Goal: Transaction & Acquisition: Subscribe to service/newsletter

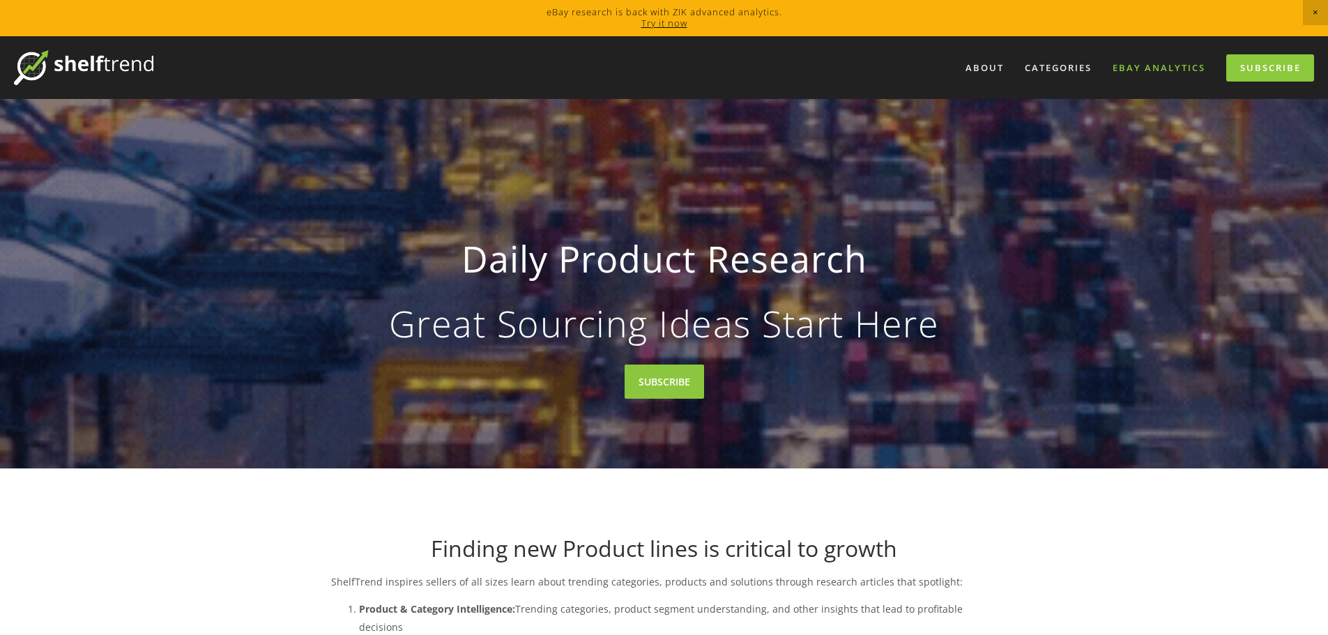
click at [1168, 66] on link "eBay Analytics" at bounding box center [1159, 67] width 111 height 23
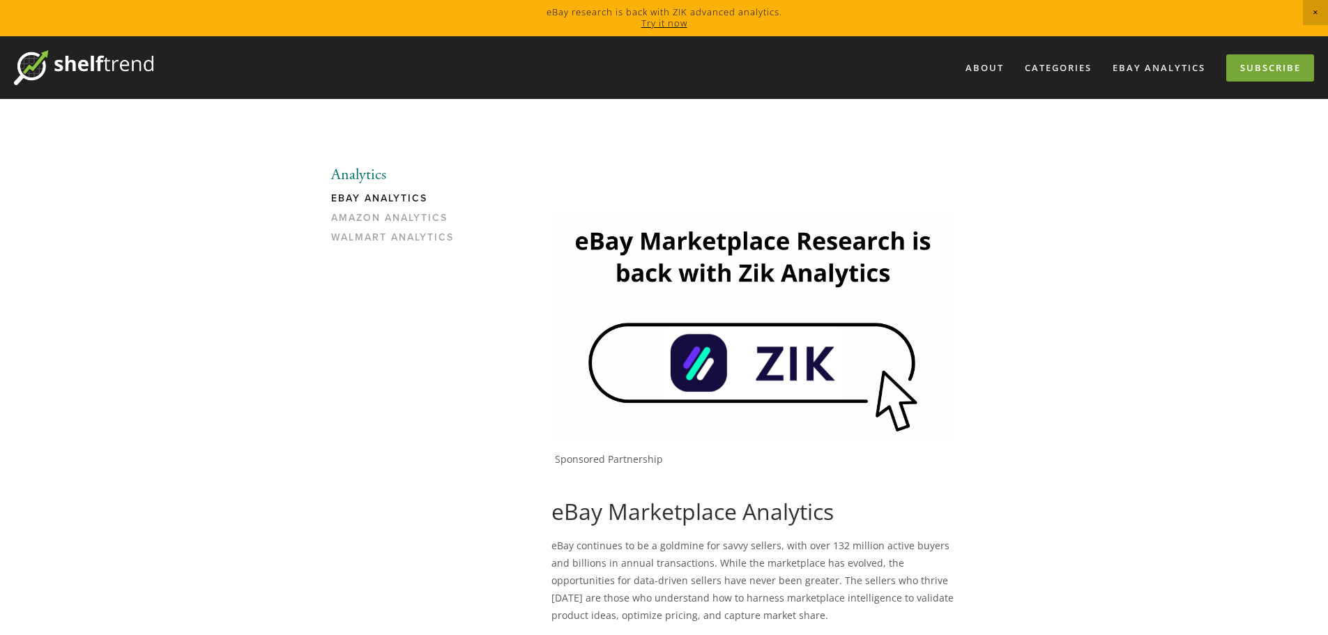
click at [1274, 73] on link "Subscribe" at bounding box center [1270, 67] width 88 height 27
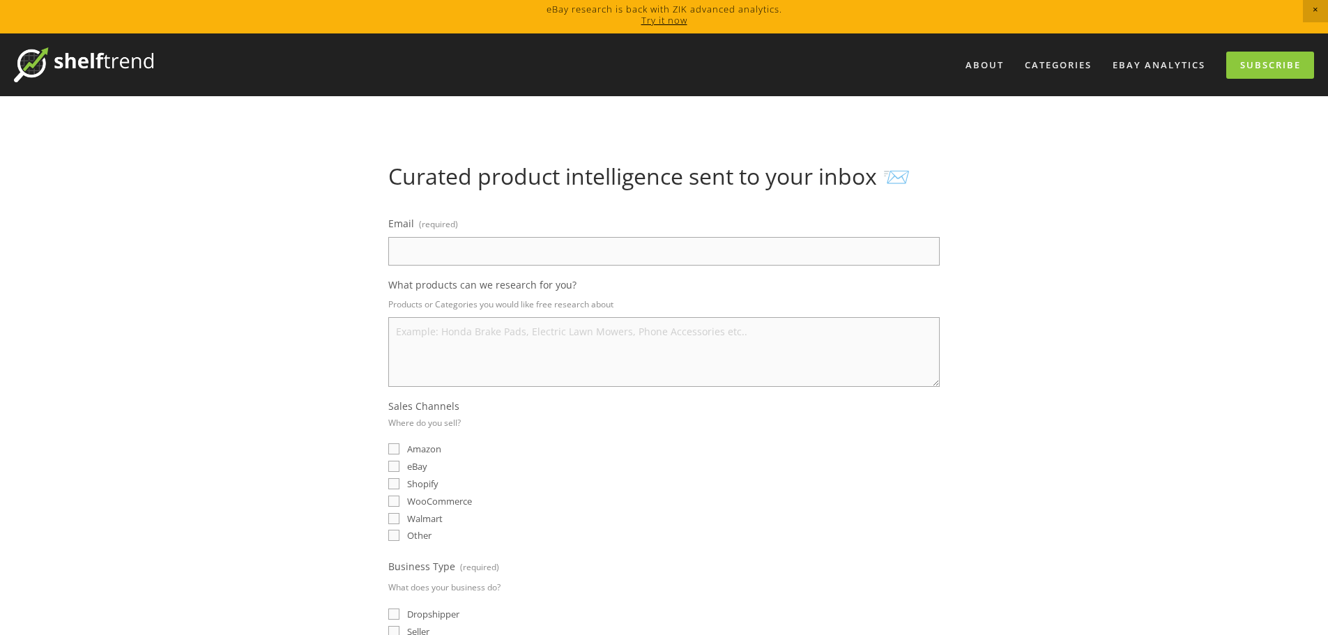
scroll to position [2, 0]
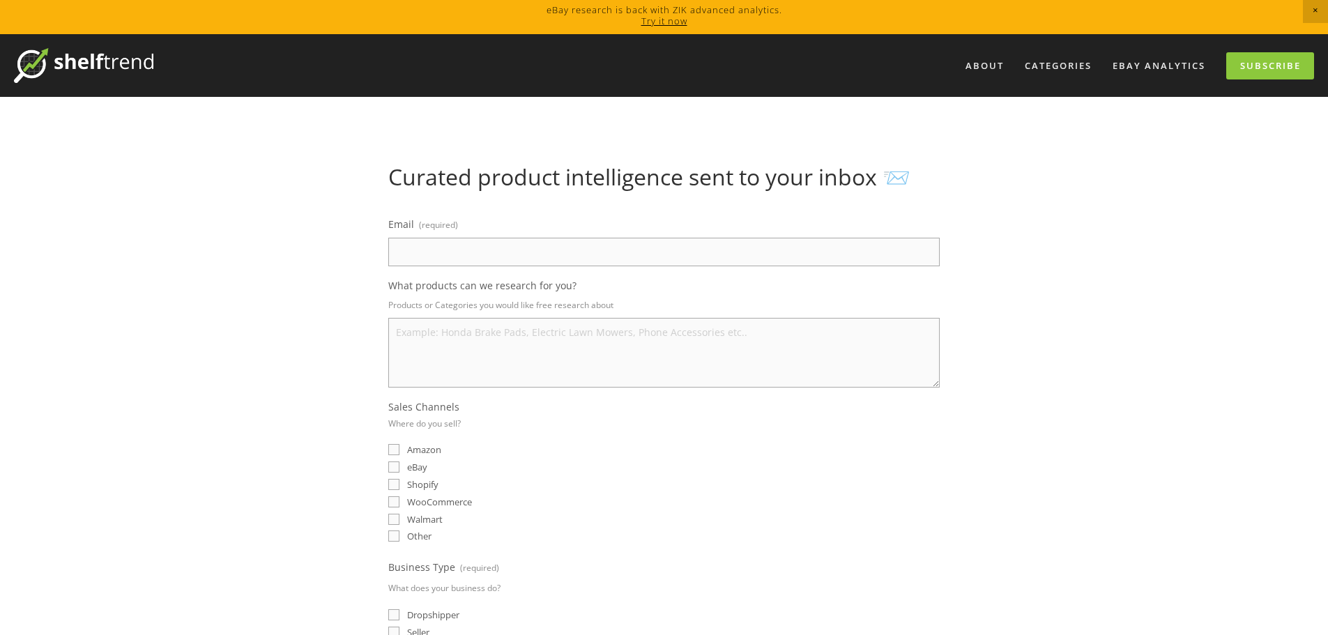
click at [802, 257] on input "Email (required)" at bounding box center [663, 252] width 551 height 29
type input "mail2mateen@hotmail.co.uk"
select select "United Kingdom"
click at [547, 362] on textarea "What products can we research for you?" at bounding box center [663, 353] width 551 height 70
click at [394, 472] on input "eBay" at bounding box center [393, 467] width 11 height 11
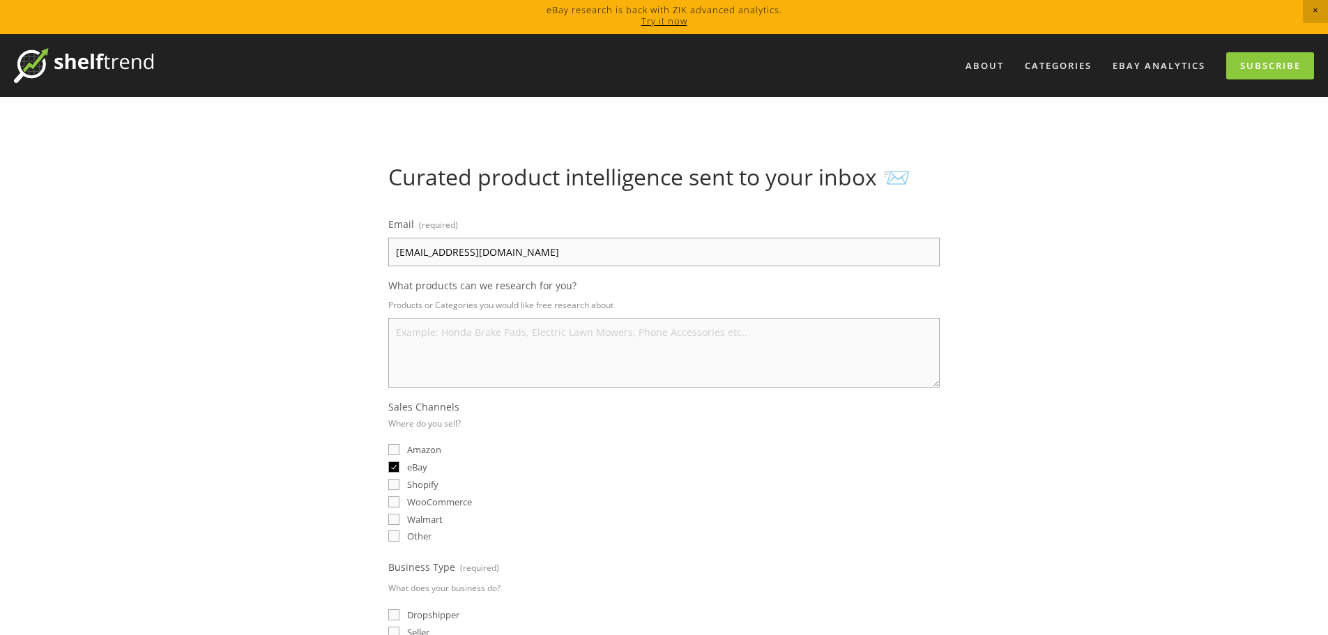
checkbox input "true"
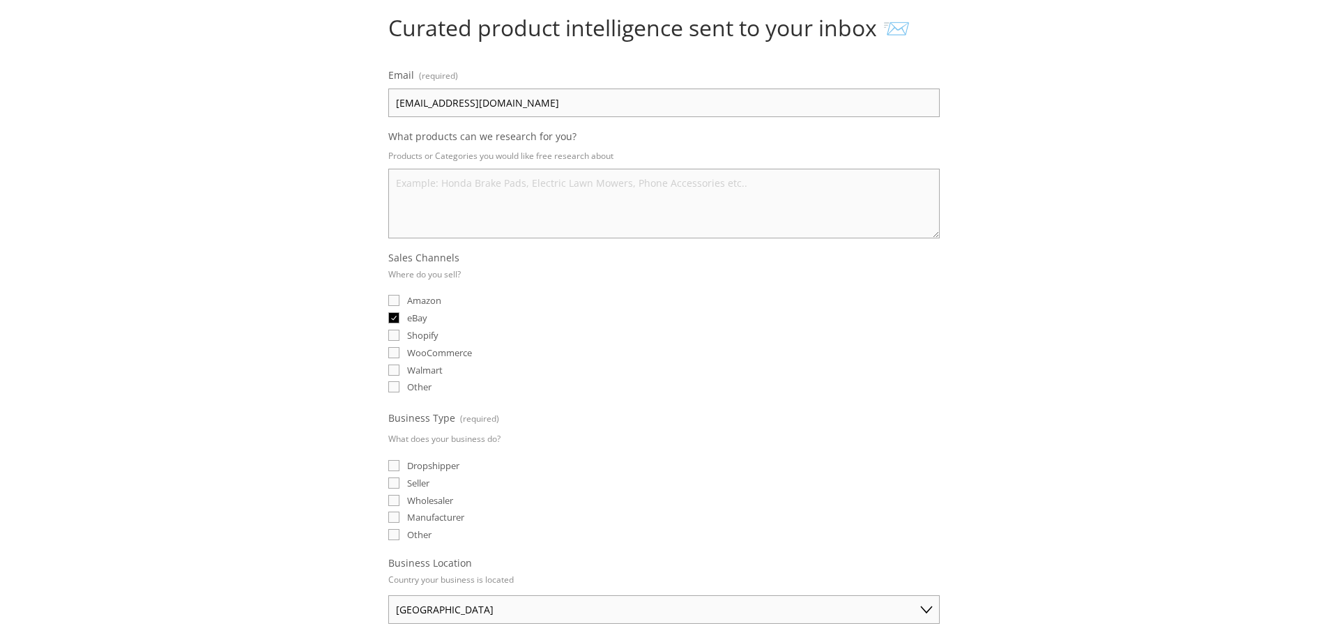
scroll to position [152, 0]
click at [396, 480] on input "Seller" at bounding box center [393, 482] width 11 height 11
checkbox input "true"
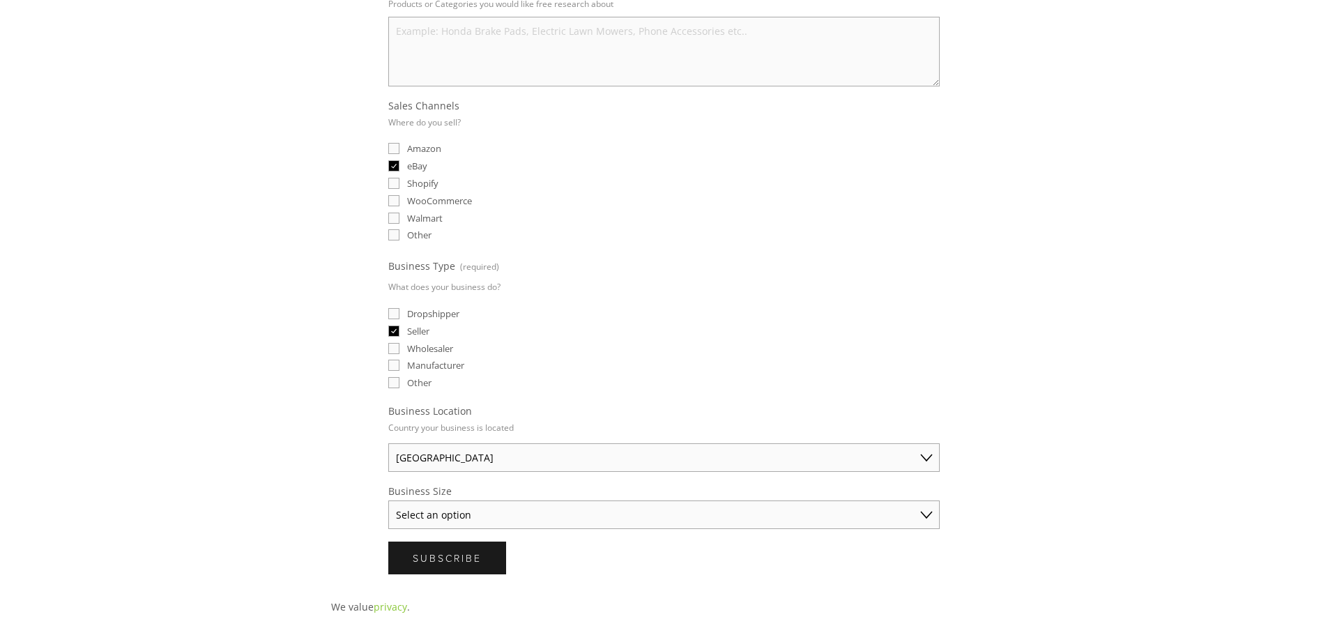
scroll to position [304, 0]
click at [563, 514] on select "Select an option Solo Merchant (under $50K annual sales) Small Business ($50K -…" at bounding box center [663, 514] width 551 height 29
select select "Solo Merchant (under $50K annual sales)"
click at [388, 500] on select "Select an option Solo Merchant (under $50K annual sales) Small Business ($50K -…" at bounding box center [663, 514] width 551 height 29
click at [491, 563] on button "Subscribe Subscribe" at bounding box center [447, 557] width 118 height 33
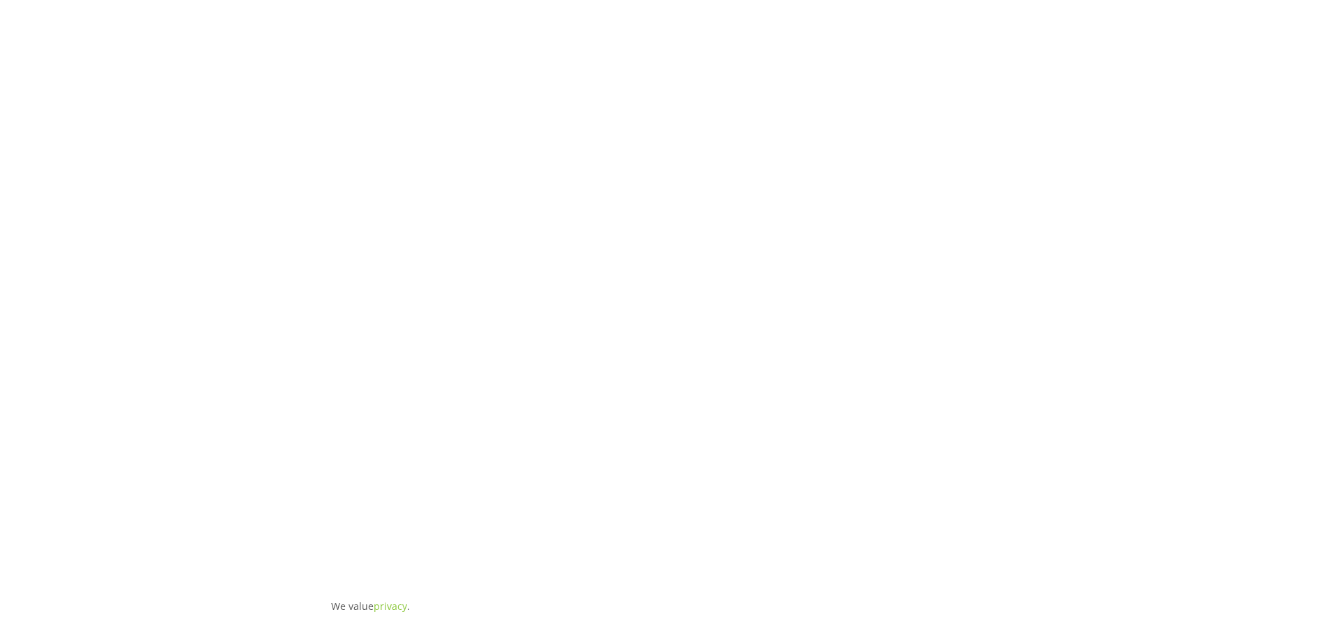
scroll to position [0, 0]
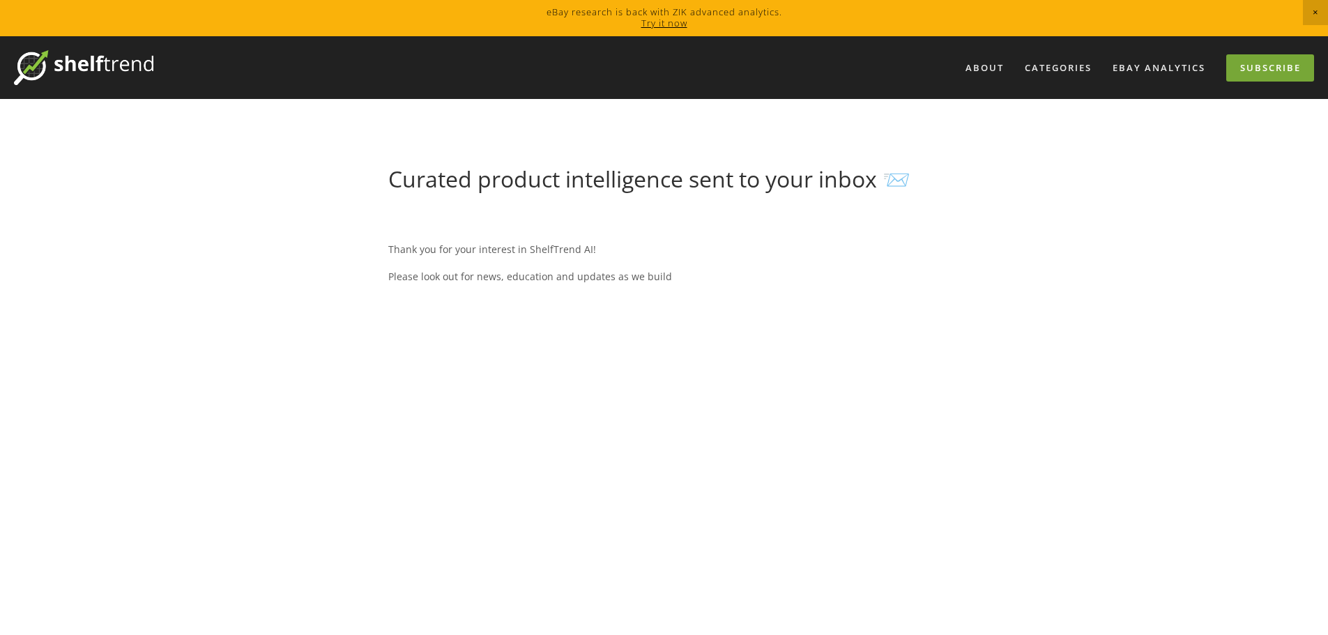
click at [1269, 72] on link "Subscribe" at bounding box center [1270, 67] width 88 height 27
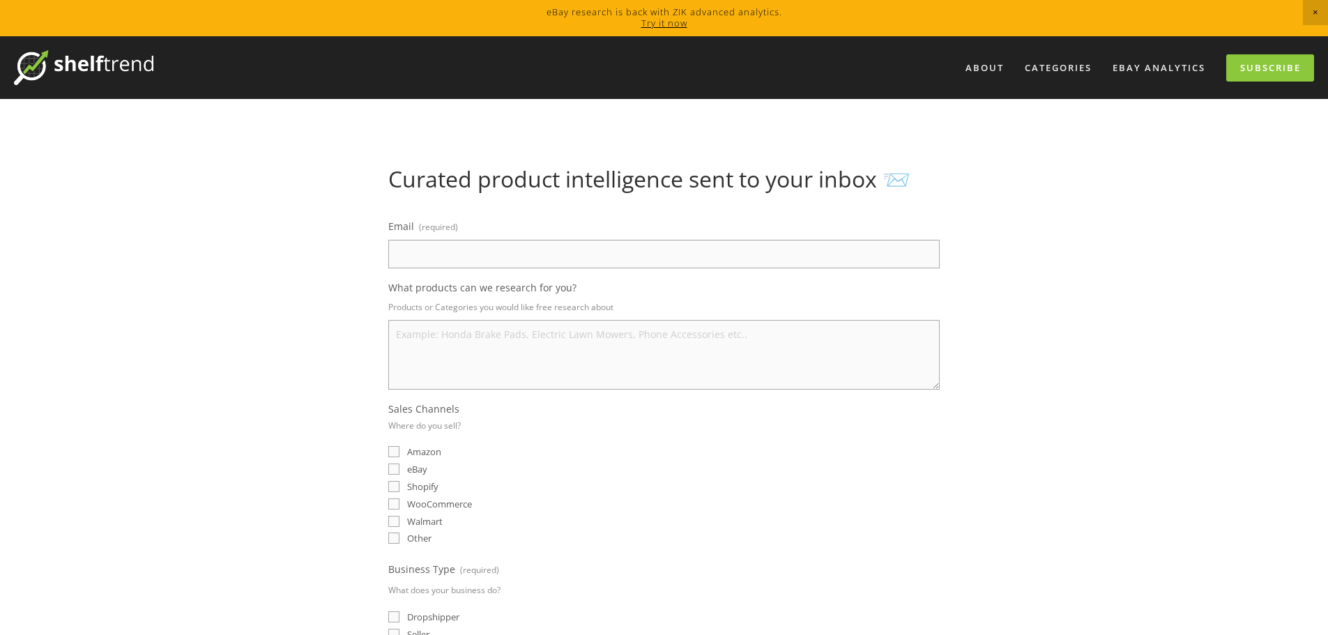
click at [888, 257] on input "Email (required)" at bounding box center [663, 254] width 551 height 29
click at [1062, 388] on div "About Categories Auto Parts Electronics Fashion Home & Garden" at bounding box center [664, 629] width 1328 height 1186
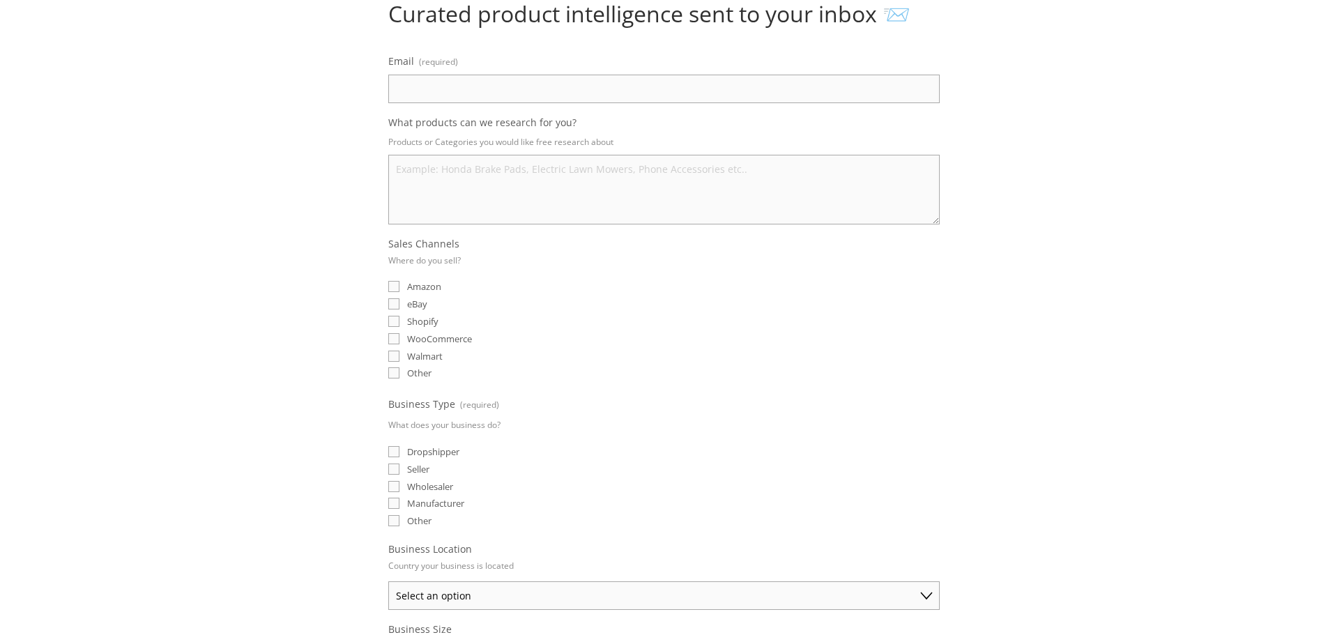
scroll to position [165, 0]
click at [1265, 220] on div "About Categories Auto Parts Electronics Fashion Home & Garden" at bounding box center [664, 465] width 1328 height 1186
